Goal: Navigation & Orientation: Find specific page/section

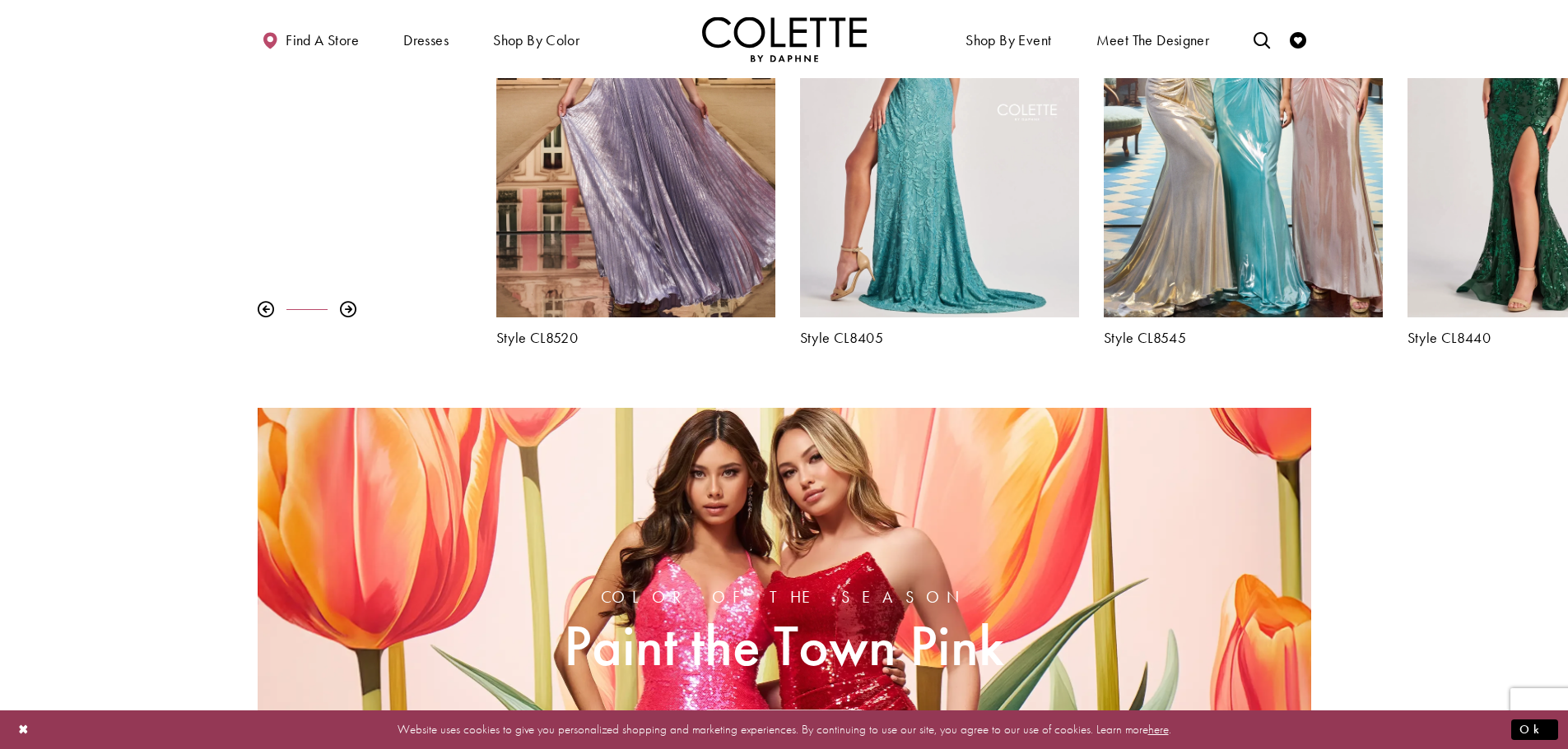
scroll to position [740, 0]
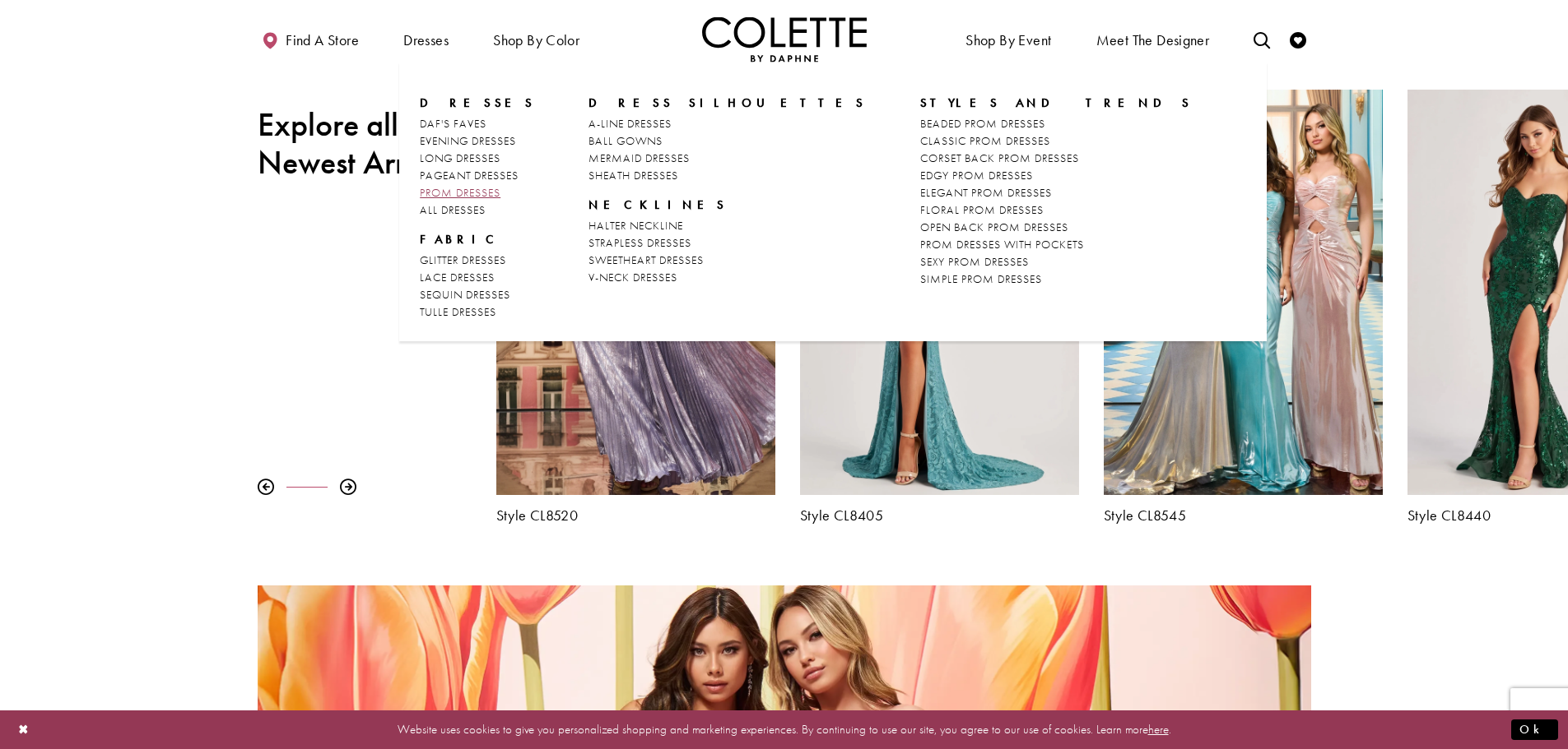
click at [448, 189] on span "PROM DRESSES" at bounding box center [460, 192] width 81 height 15
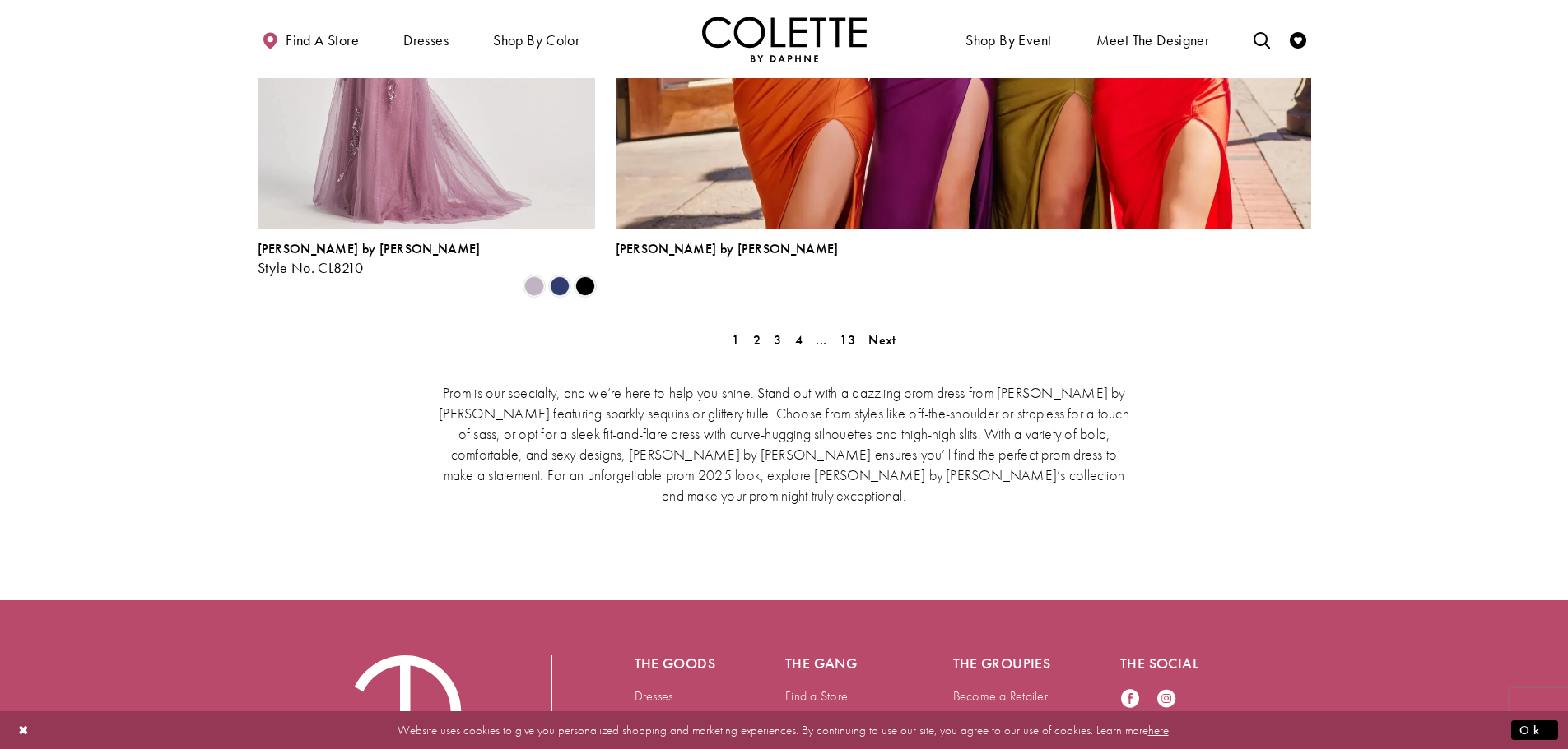
scroll to position [3765, 0]
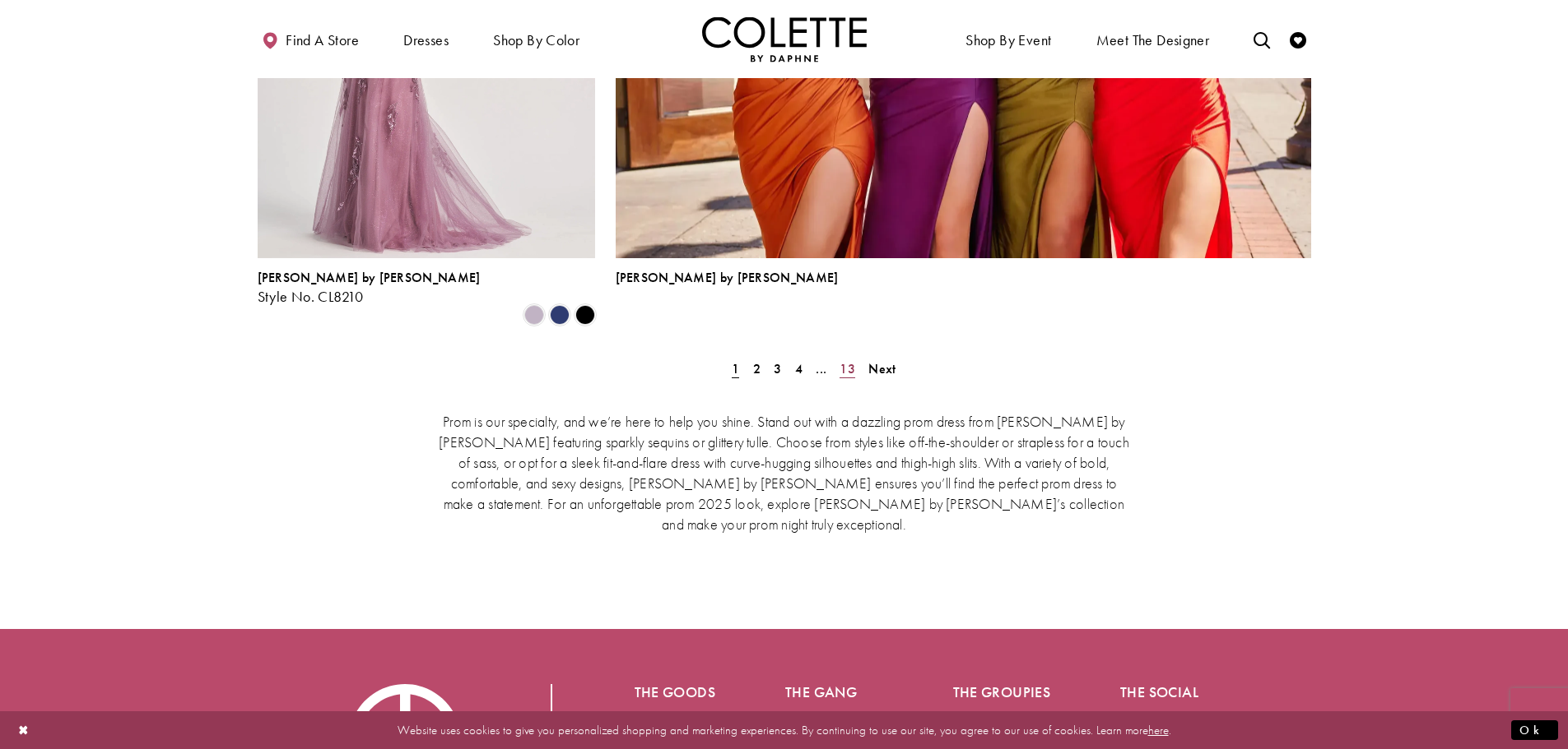
click at [850, 360] on span "13" at bounding box center [847, 369] width 16 height 18
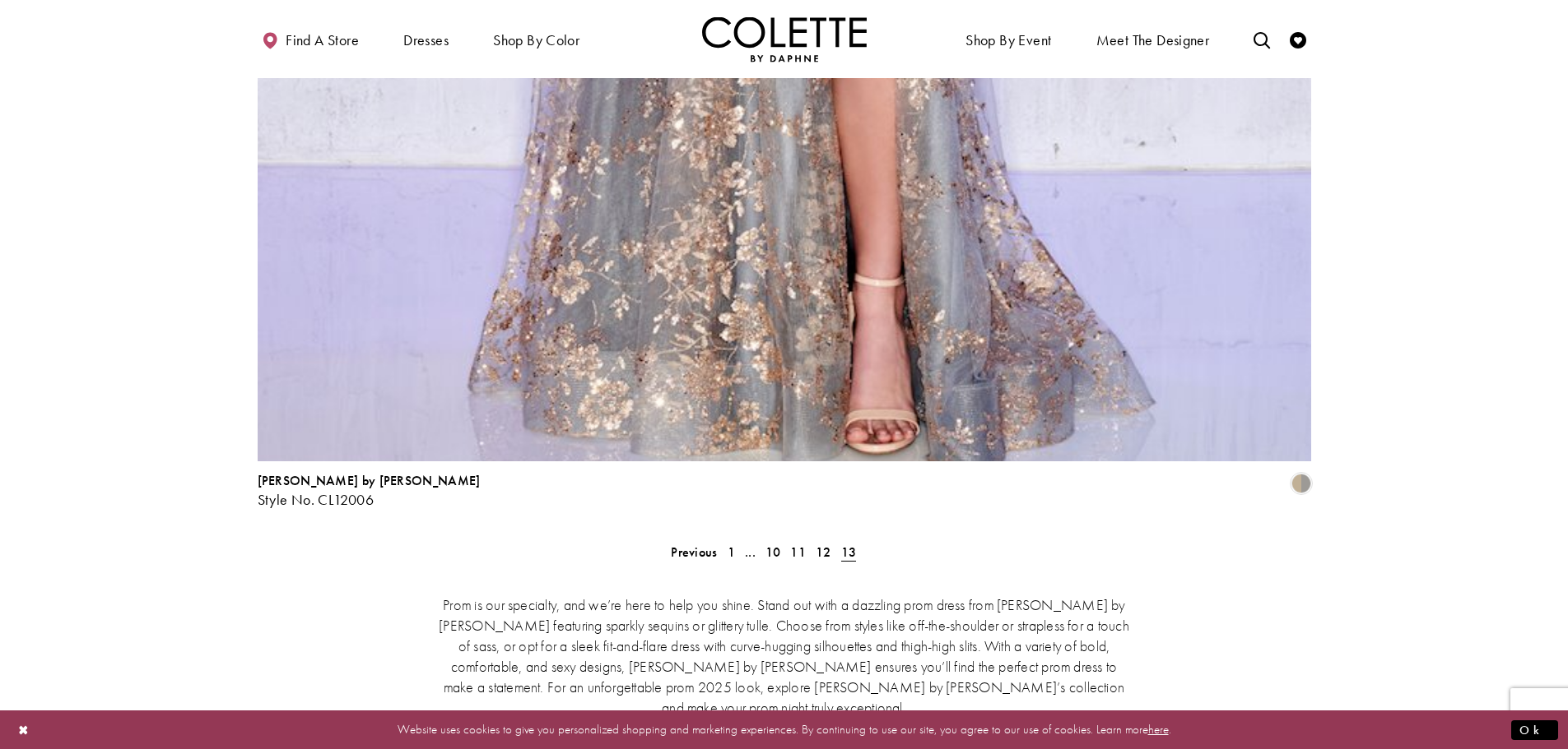
scroll to position [3547, 0]
